Goal: Transaction & Acquisition: Purchase product/service

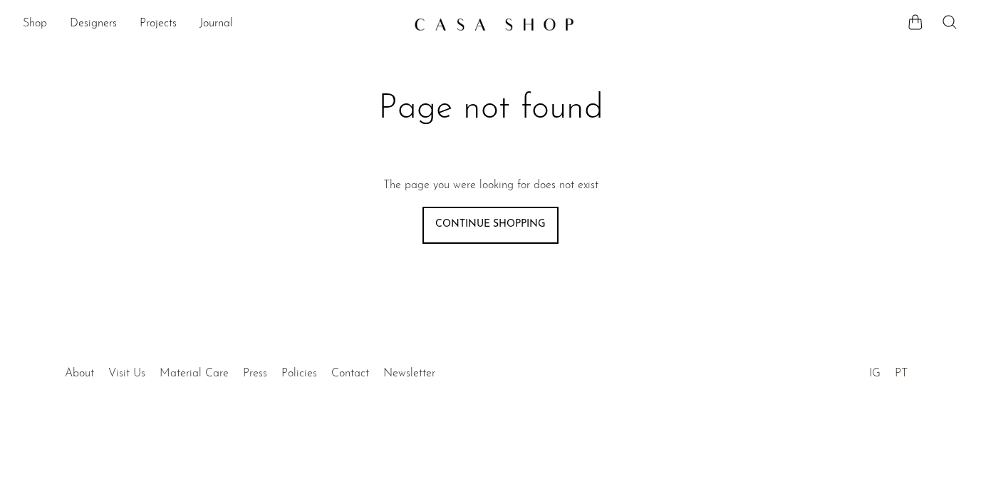
click at [26, 21] on link "Shop" at bounding box center [35, 24] width 24 height 19
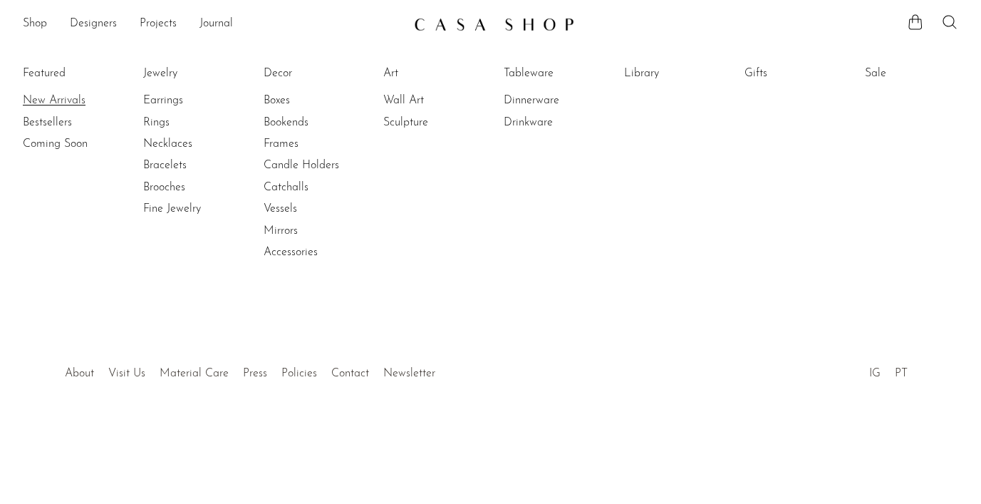
click at [45, 99] on link "New Arrivals" at bounding box center [76, 101] width 107 height 16
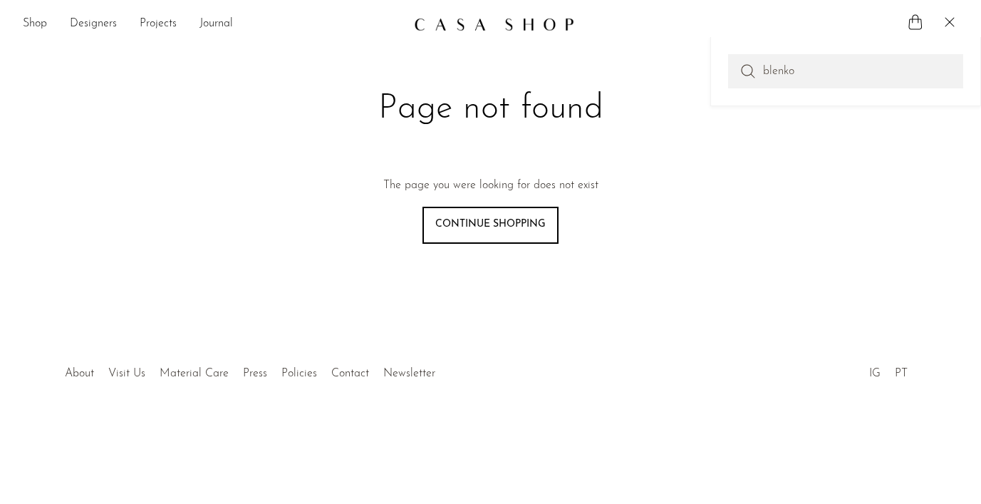
type input "blenko"
